Goal: Communication & Community: Answer question/provide support

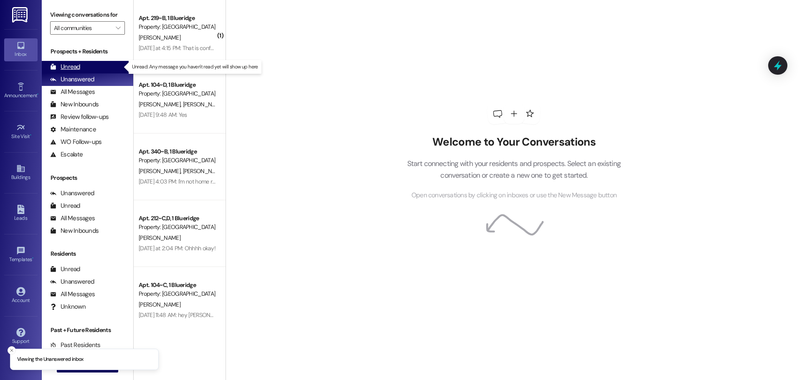
click at [105, 64] on div "Unread (0)" at bounding box center [87, 67] width 91 height 13
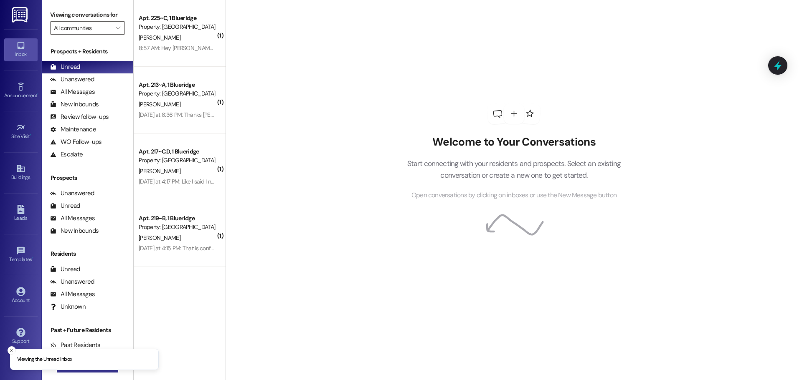
click at [82, 372] on button " New Message" at bounding box center [88, 365] width 62 height 13
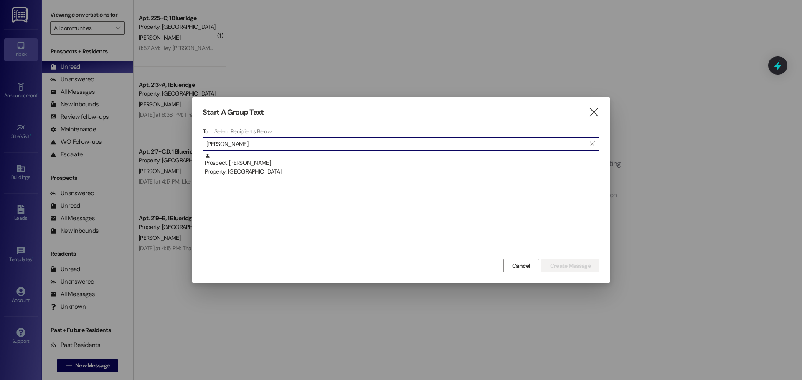
type input "[PERSON_NAME]"
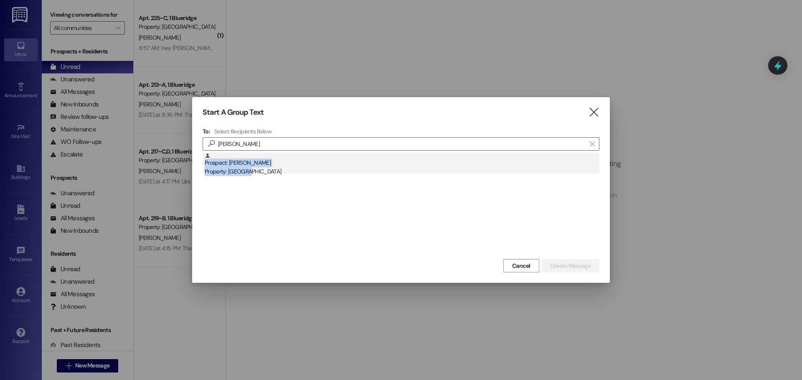
drag, startPoint x: 243, startPoint y: 177, endPoint x: 247, endPoint y: 171, distance: 7.5
click at [244, 174] on div "Prospect: [PERSON_NAME] Property: [GEOGRAPHIC_DATA]" at bounding box center [400, 205] width 397 height 104
click at [247, 171] on div "Property: [GEOGRAPHIC_DATA]" at bounding box center [402, 171] width 394 height 9
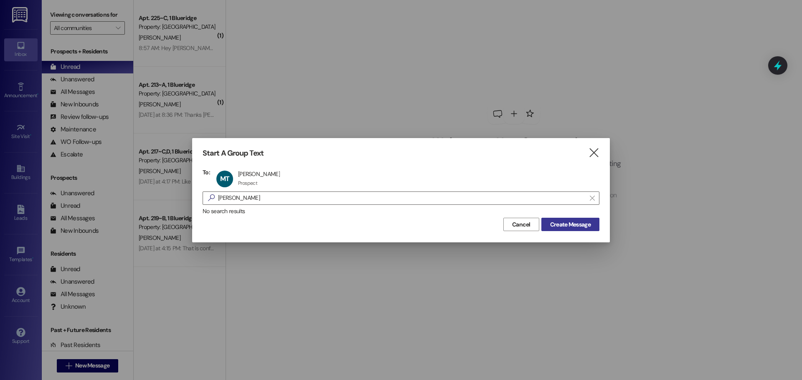
click at [567, 219] on button "Create Message" at bounding box center [570, 224] width 58 height 13
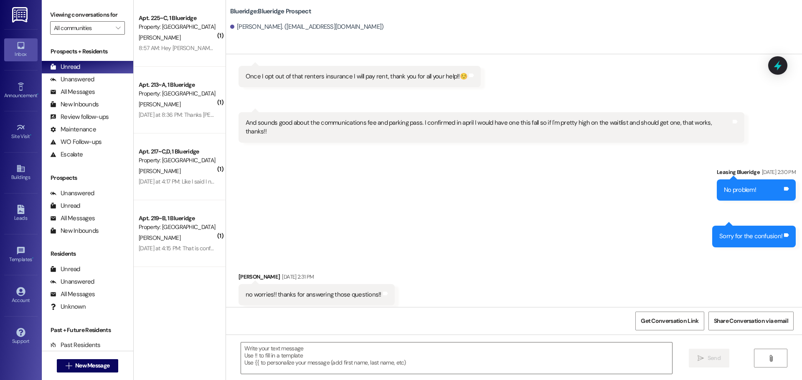
scroll to position [1724, 0]
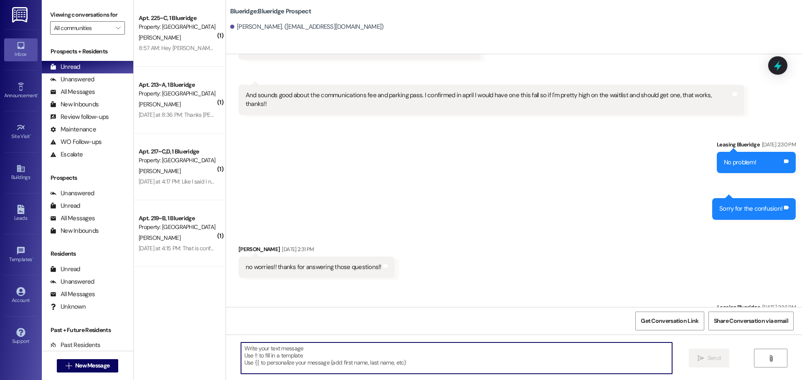
click at [486, 355] on textarea at bounding box center [456, 358] width 431 height 31
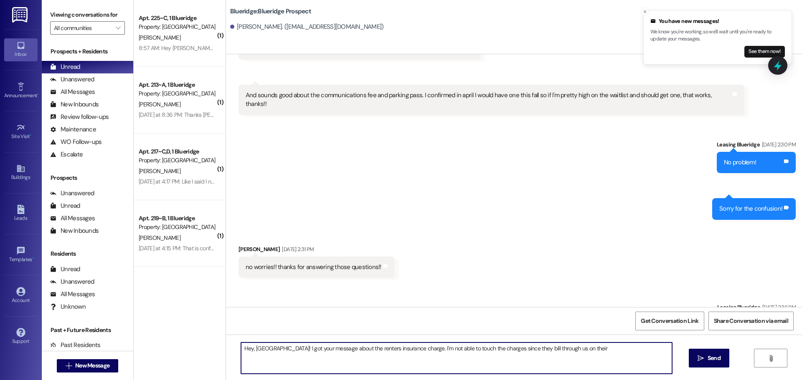
click at [572, 357] on textarea "Hey, [GEOGRAPHIC_DATA]! I got your message about the renters insurance charge. …" at bounding box center [456, 358] width 431 height 31
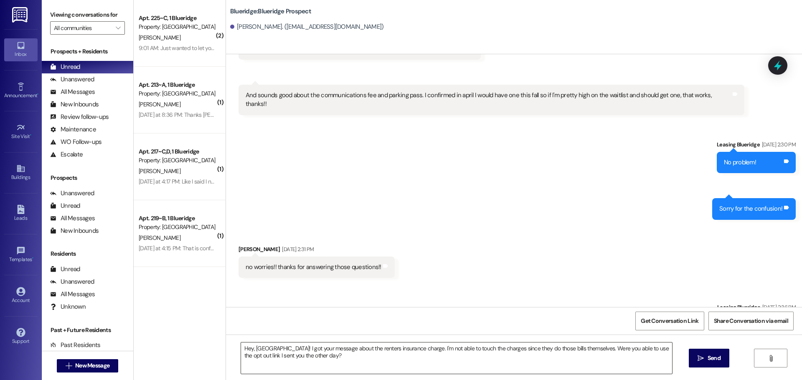
click at [544, 361] on textarea "Hey, [GEOGRAPHIC_DATA]! I got your message about the renters insurance charge. …" at bounding box center [456, 358] width 431 height 31
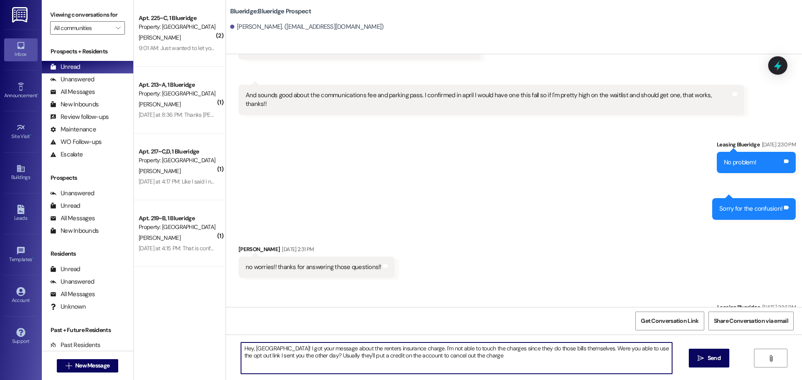
type textarea "Hey, [GEOGRAPHIC_DATA]! I got your message about the renters insurance charge. …"
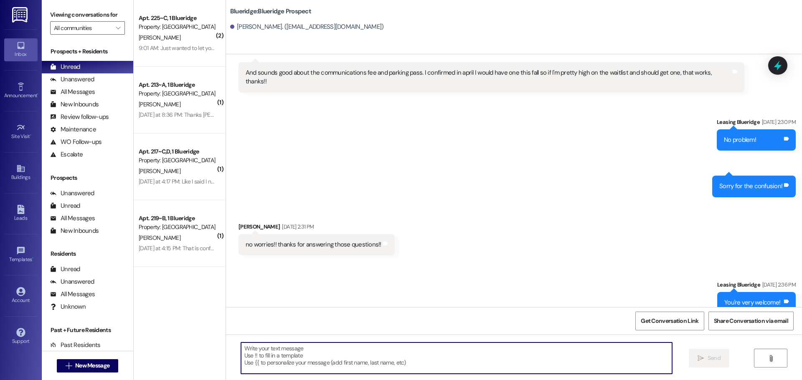
scroll to position [1791, 0]
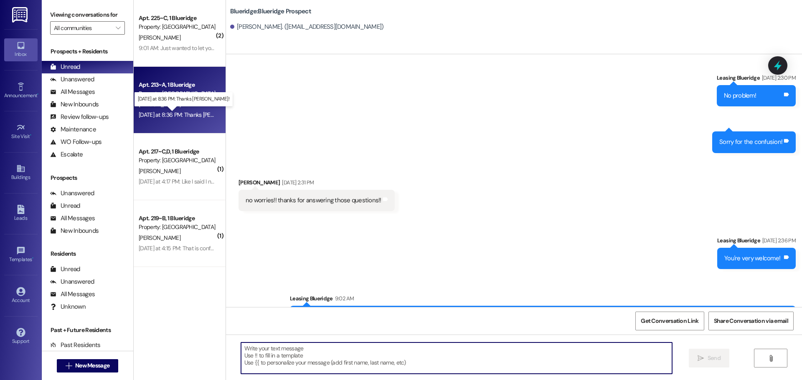
click at [181, 116] on div "[DATE] at 8:36 PM: Thanks [PERSON_NAME]! [DATE] at 8:36 PM: Thanks [PERSON_NAME…" at bounding box center [192, 115] width 107 height 8
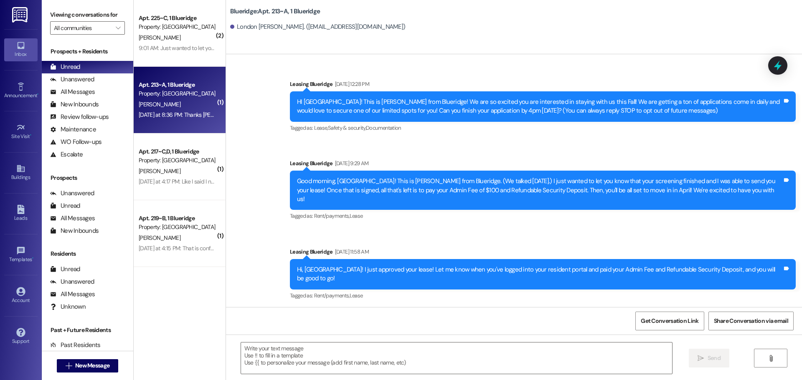
scroll to position [19117, 0]
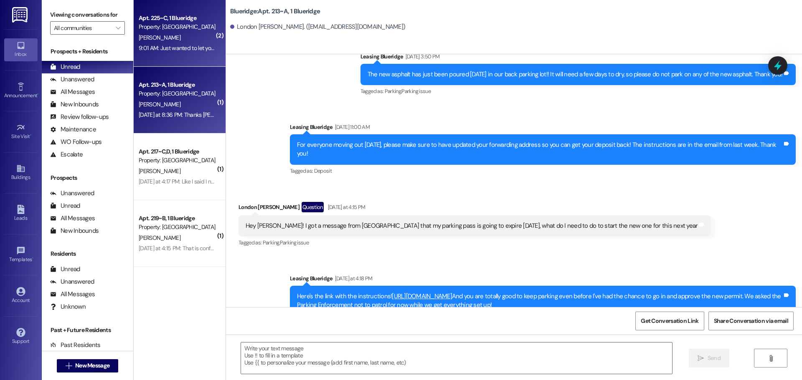
click at [152, 42] on div "[PERSON_NAME]" at bounding box center [177, 38] width 79 height 10
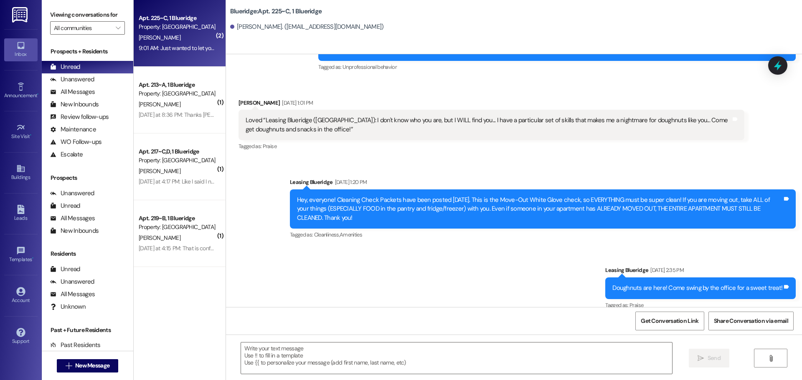
scroll to position [11458, 0]
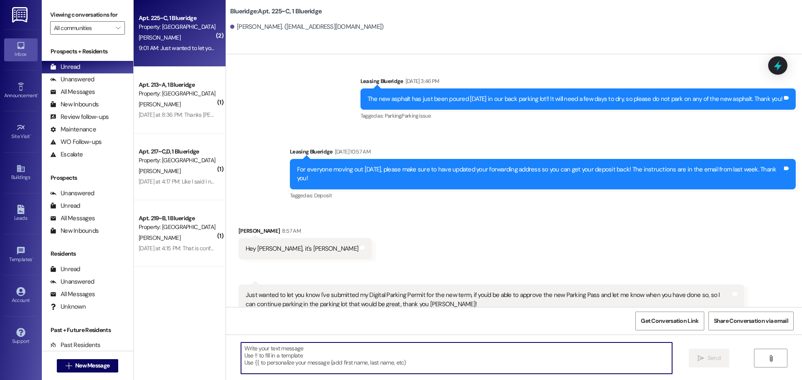
click at [468, 354] on textarea at bounding box center [456, 358] width 431 height 31
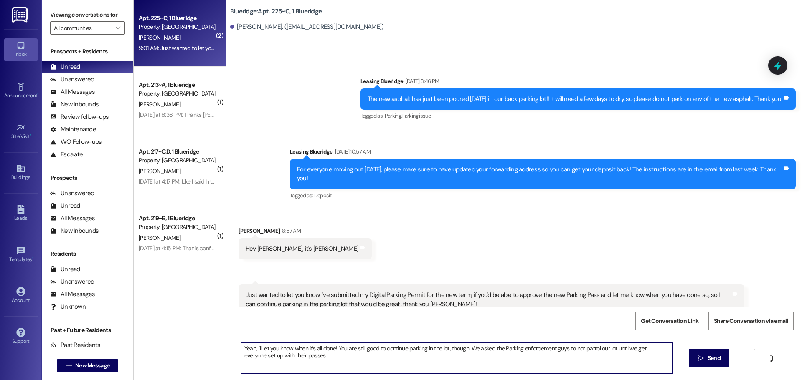
type textarea "Yeah, I'll let you know when it's all done! You are still good to continue park…"
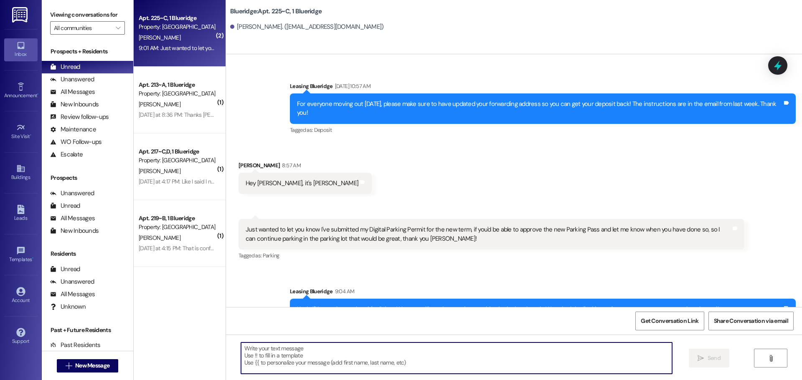
scroll to position [11526, 0]
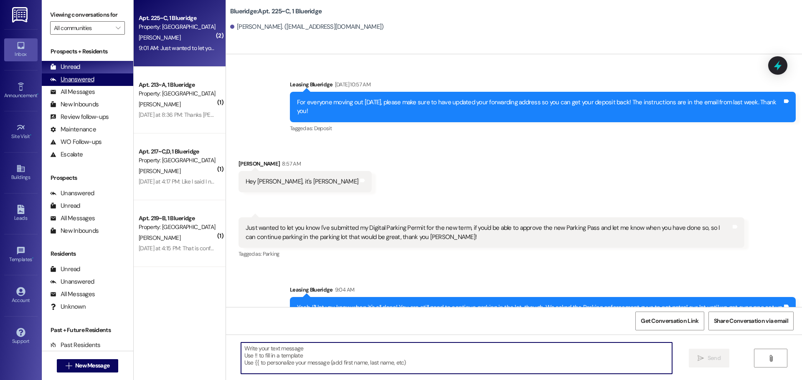
click at [91, 80] on div "Unanswered" at bounding box center [72, 79] width 44 height 9
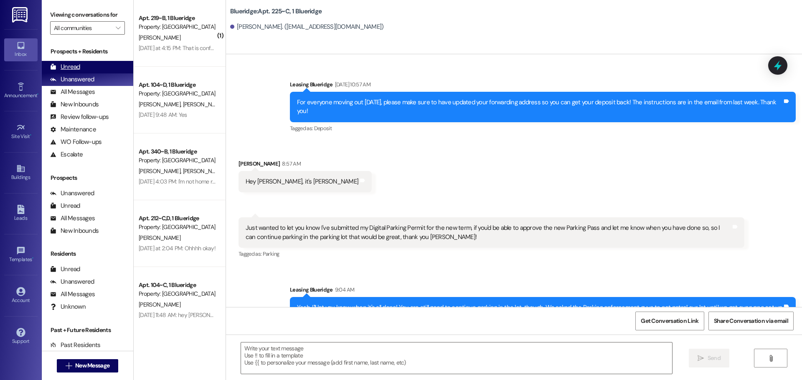
click at [93, 65] on div "Unread (0)" at bounding box center [87, 67] width 91 height 13
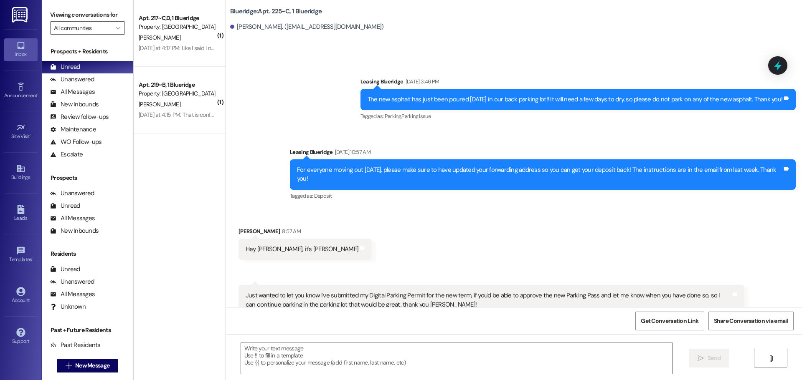
scroll to position [11538, 0]
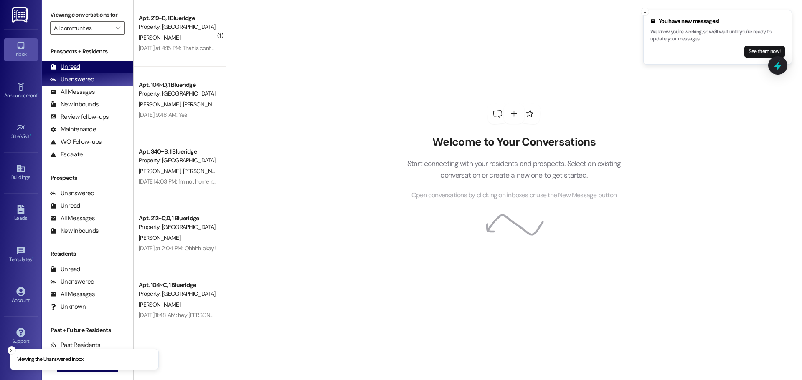
click at [75, 68] on div "Unread" at bounding box center [65, 67] width 30 height 9
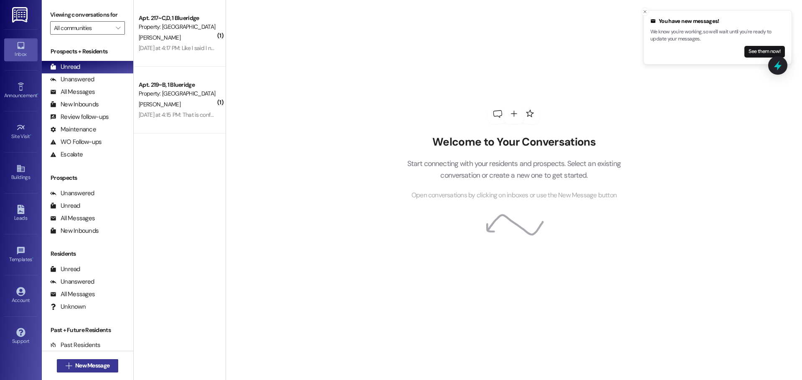
click at [100, 368] on span "New Message" at bounding box center [92, 366] width 34 height 9
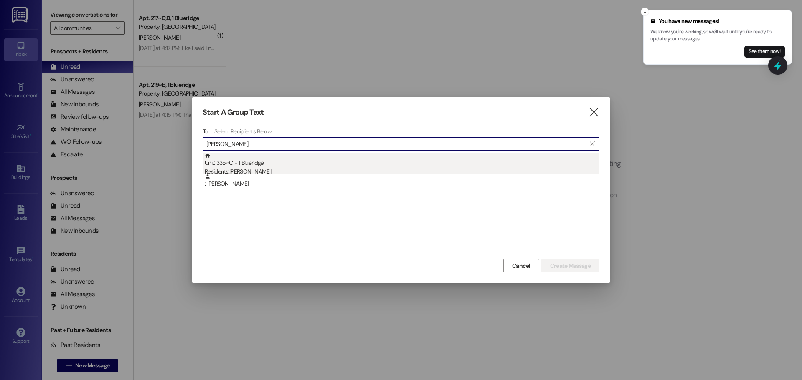
type input "gina"
click at [350, 159] on div "Unit: 335~C - 1 Blueridge Residents: Gina Ferreira" at bounding box center [402, 165] width 394 height 24
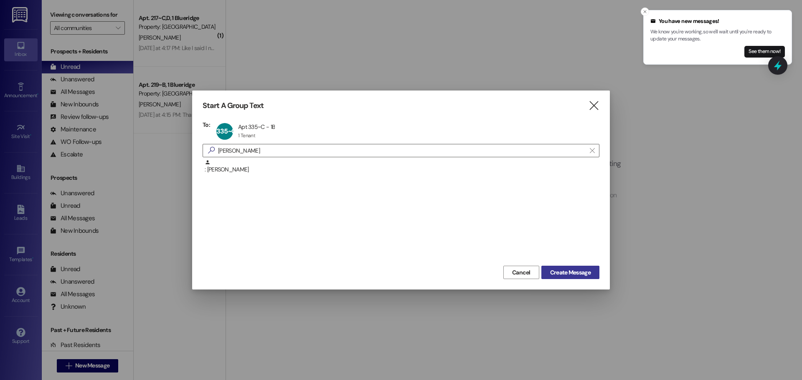
click at [548, 269] on span "Create Message" at bounding box center [570, 272] width 44 height 9
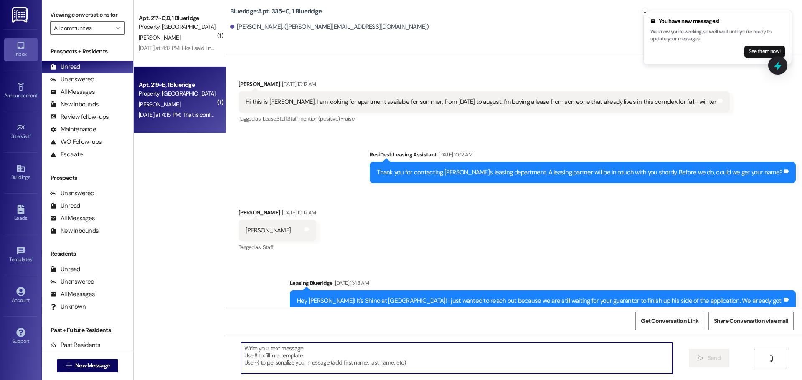
scroll to position [61212, 0]
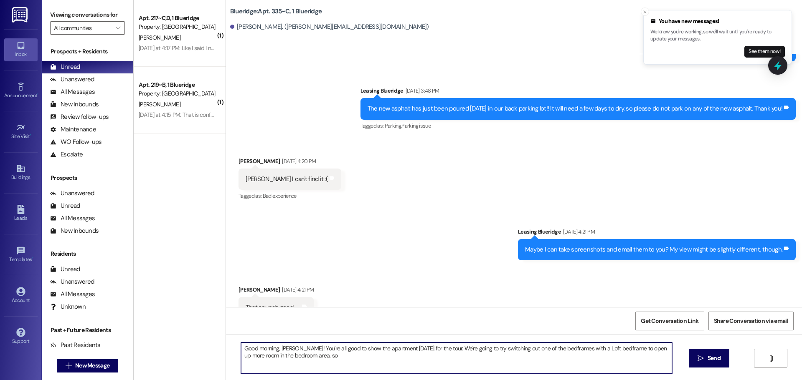
type textarea "Good morning, Gina! You're all good to show the apartment today for the tour. W…"
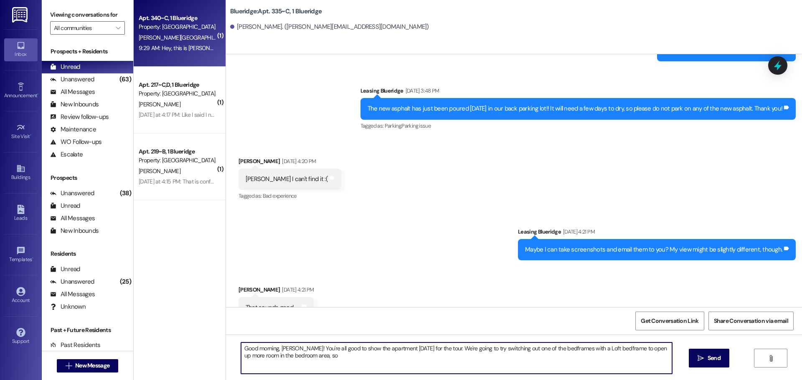
click at [170, 39] on div "[PERSON_NAME][GEOGRAPHIC_DATA]" at bounding box center [177, 38] width 79 height 10
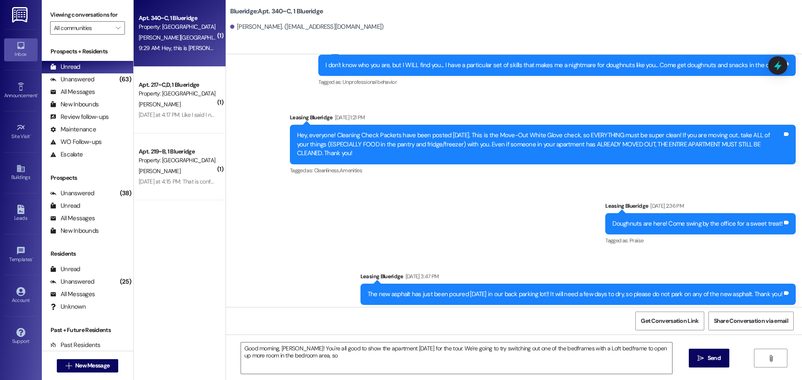
scroll to position [5466, 0]
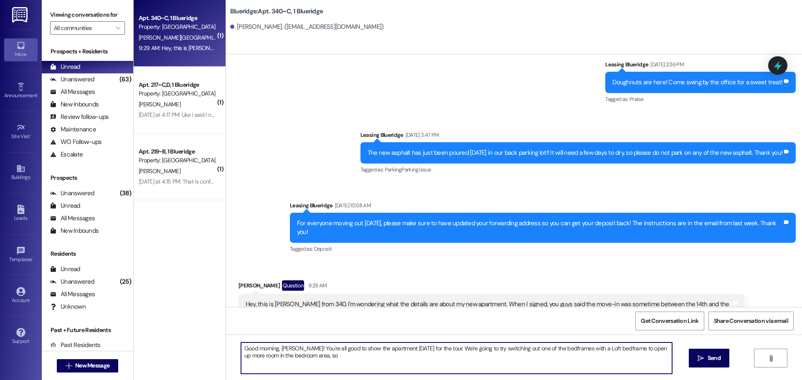
drag, startPoint x: 301, startPoint y: 359, endPoint x: 236, endPoint y: 339, distance: 68.1
click at [237, 340] on div "Good morning, Gina! You're all good to show the apartment today for the tour. W…" at bounding box center [514, 366] width 576 height 63
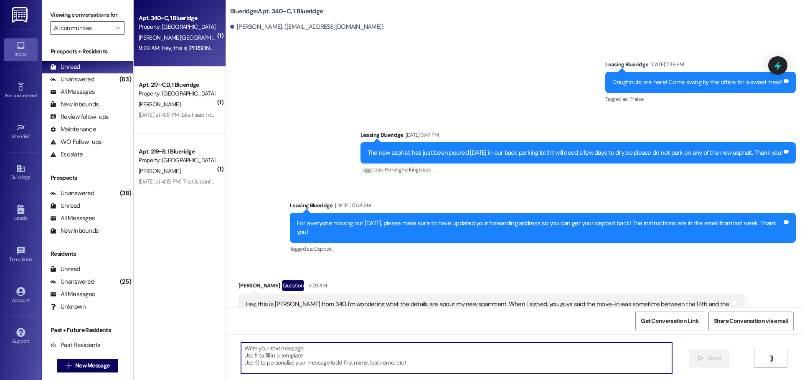
click at [424, 356] on textarea at bounding box center [456, 358] width 431 height 31
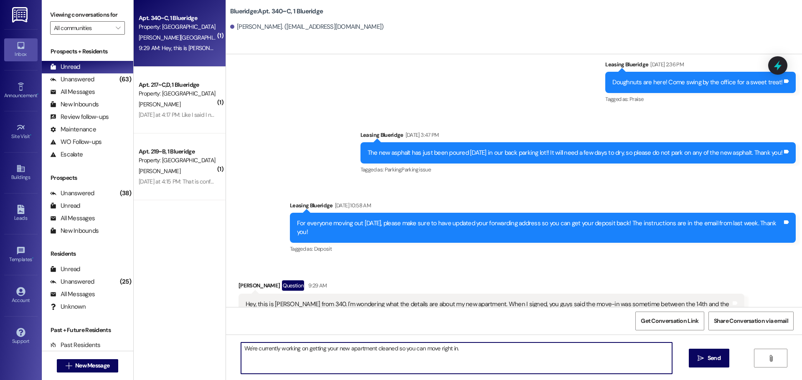
type textarea "We're currently working on getting your new apartment cleaned so you can move r…"
